Goal: Task Accomplishment & Management: Manage account settings

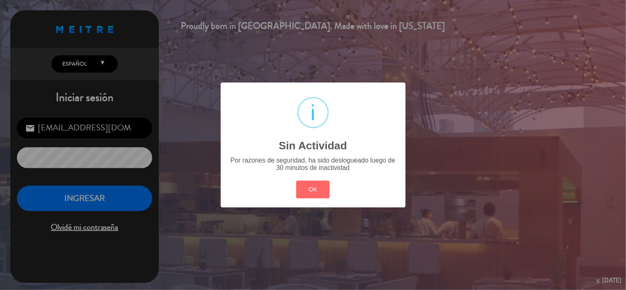
click at [116, 208] on div "? ! i Sin Actividad × Por razones de seguridad, ha sido deslogueado luego de 30…" at bounding box center [313, 145] width 626 height 290
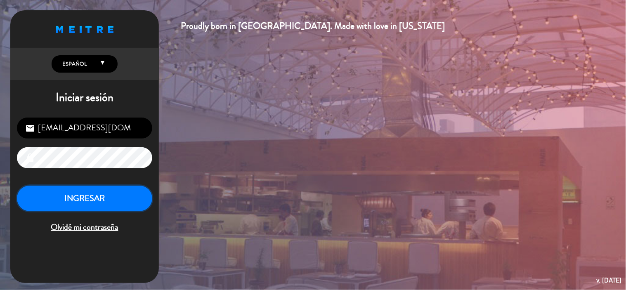
click at [132, 206] on button "INGRESAR" at bounding box center [84, 199] width 135 height 26
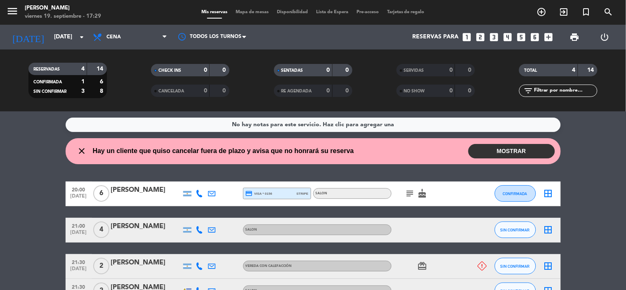
scroll to position [54, 0]
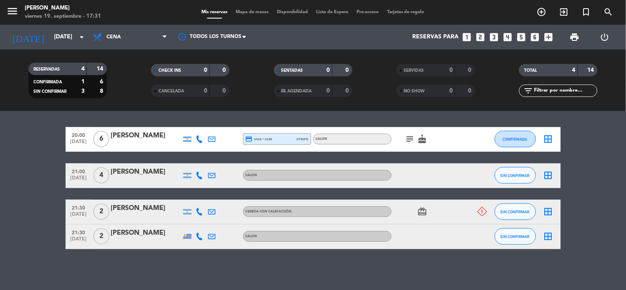
click at [413, 142] on icon "subject" at bounding box center [410, 139] width 10 height 10
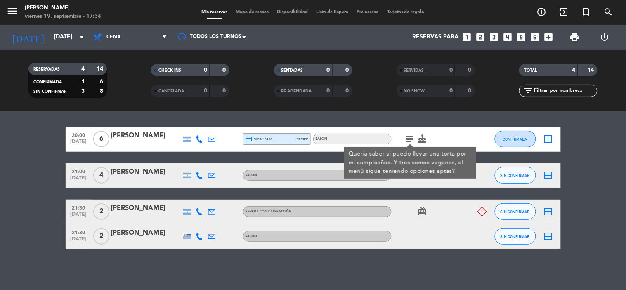
click at [481, 212] on icon at bounding box center [482, 211] width 9 height 9
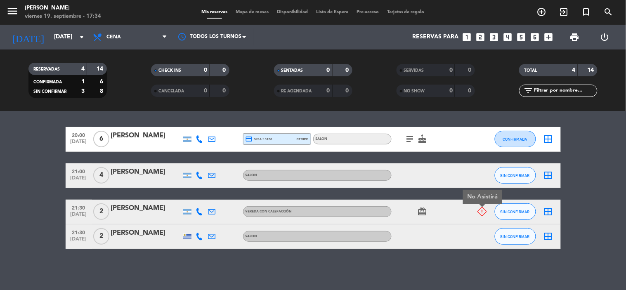
click at [470, 215] on div "No Asistirá" at bounding box center [477, 212] width 22 height 24
click at [426, 212] on icon "card_giftcard" at bounding box center [423, 212] width 10 height 10
click at [425, 212] on icon "card_giftcard" at bounding box center [423, 212] width 10 height 10
click at [420, 135] on icon "cake" at bounding box center [423, 139] width 10 height 10
click at [426, 143] on icon "cake" at bounding box center [423, 139] width 10 height 10
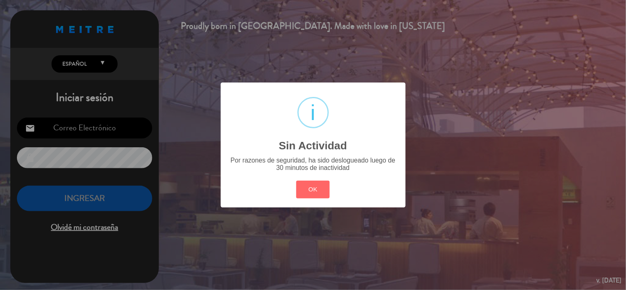
type input "[EMAIL_ADDRESS][DOMAIN_NAME]"
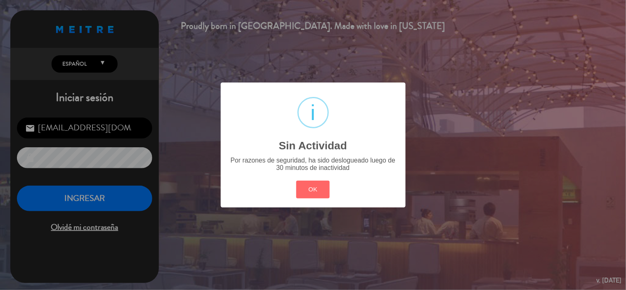
click at [296, 181] on button "OK" at bounding box center [312, 190] width 33 height 18
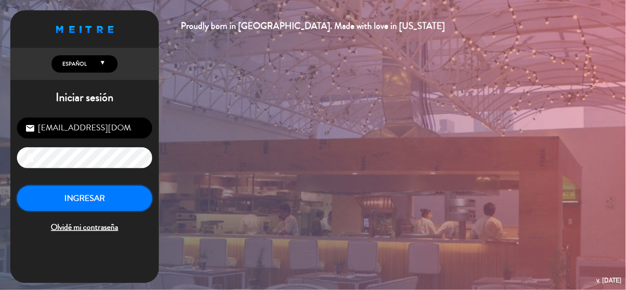
drag, startPoint x: 426, startPoint y: 143, endPoint x: 122, endPoint y: 208, distance: 310.6
click at [122, 208] on button "INGRESAR" at bounding box center [84, 199] width 135 height 26
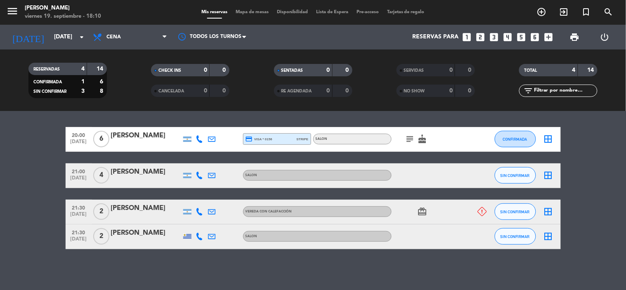
scroll to position [9, 0]
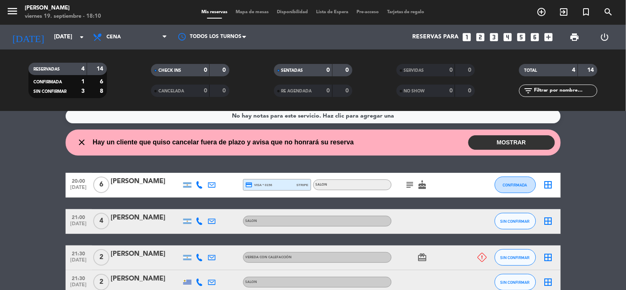
click at [489, 146] on button "MOSTRAR" at bounding box center [511, 142] width 87 height 14
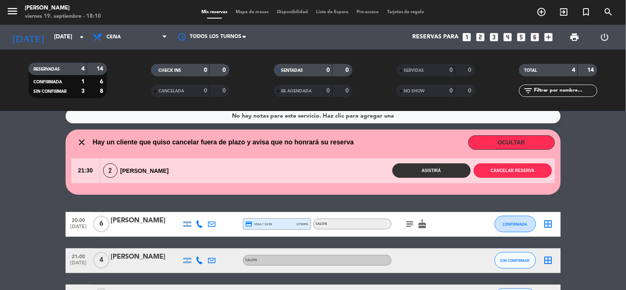
click at [489, 143] on button "OCULTAR" at bounding box center [511, 142] width 87 height 14
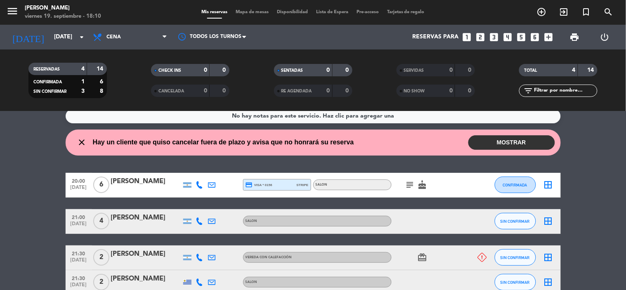
scroll to position [54, 0]
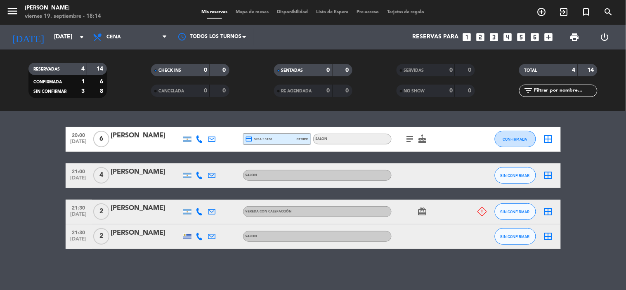
click at [426, 118] on ng-component "menu KOI Lavalleja [DATE] 19. septiembre - 18:14 Mis reservas Mapa de mesas Dis…" at bounding box center [313, 145] width 626 height 290
click at [408, 138] on icon "subject" at bounding box center [410, 139] width 10 height 10
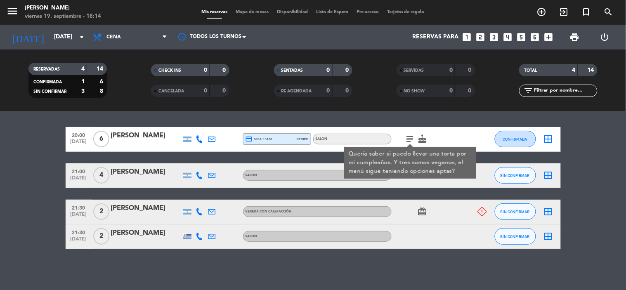
click at [464, 117] on div "No hay notas para este servicio. Haz clic para agregar una close Hay un cliente…" at bounding box center [313, 200] width 626 height 179
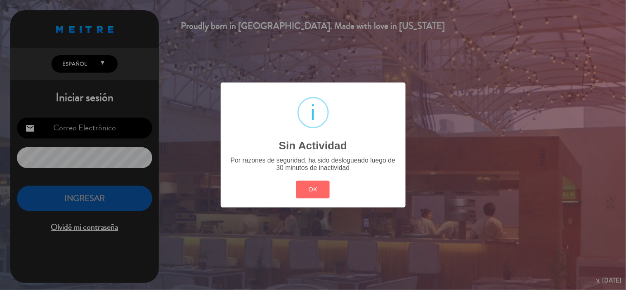
type input "[EMAIL_ADDRESS][DOMAIN_NAME]"
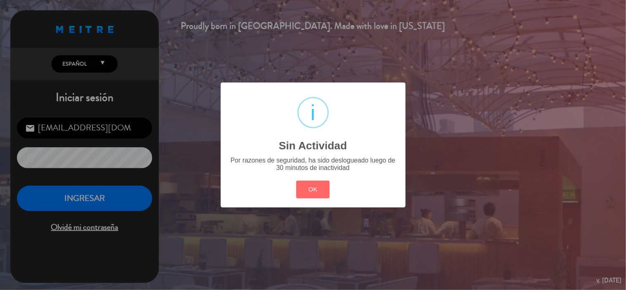
click at [296, 181] on button "OK" at bounding box center [312, 190] width 33 height 18
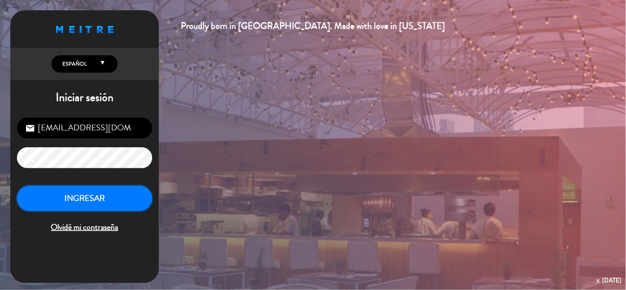
click at [113, 204] on button "INGRESAR" at bounding box center [84, 199] width 135 height 26
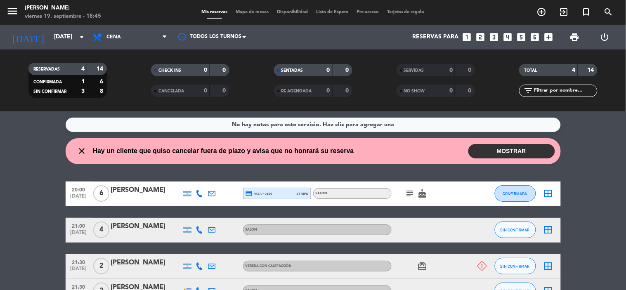
scroll to position [46, 0]
